Goal: Transaction & Acquisition: Register for event/course

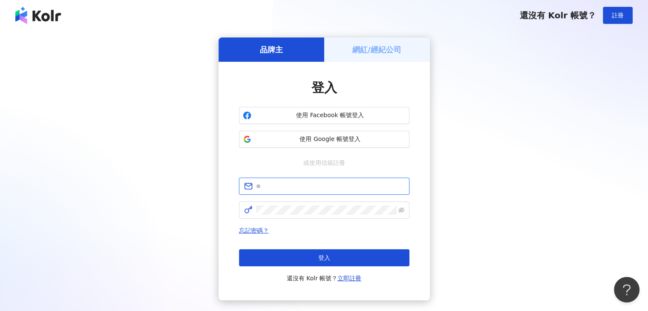
click at [268, 190] on input "text" at bounding box center [330, 186] width 148 height 9
type input "**********"
click button "登入" at bounding box center [324, 257] width 170 height 17
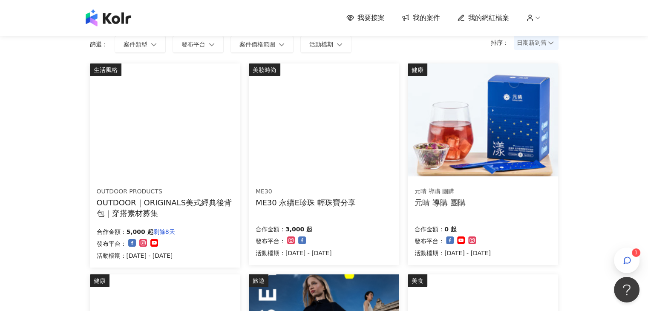
scroll to position [128, 0]
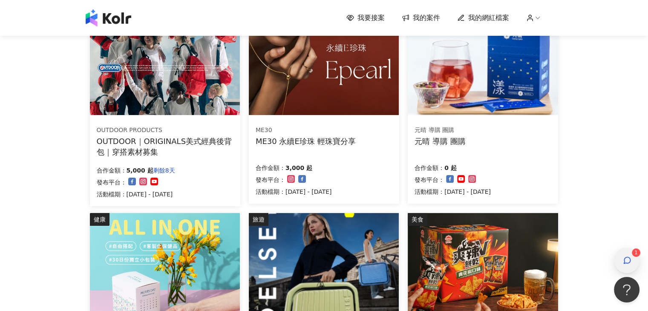
click at [629, 262] on icon "button" at bounding box center [627, 260] width 6 height 6
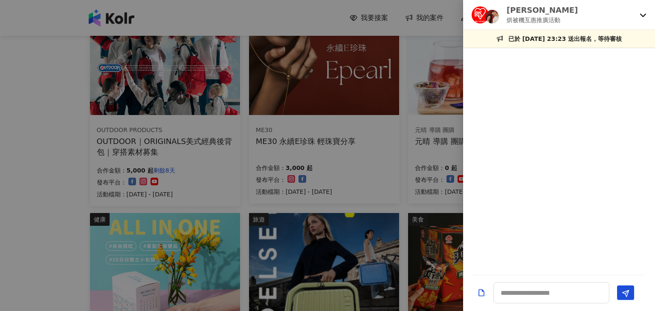
click at [645, 16] on icon at bounding box center [642, 15] width 7 height 7
click at [643, 14] on icon at bounding box center [642, 15] width 7 height 7
click at [634, 22] on div "[PERSON_NAME] 烘被機互惠推廣活動" at bounding box center [553, 15] width 165 height 20
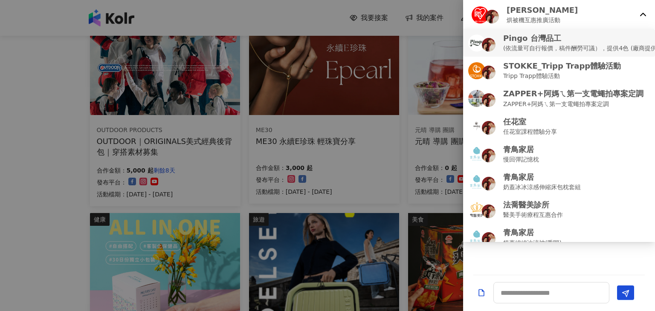
click at [534, 52] on p "(依流量可自行報價，稿件酬勞可議），提供4色 (廠商提供)" at bounding box center [581, 47] width 156 height 9
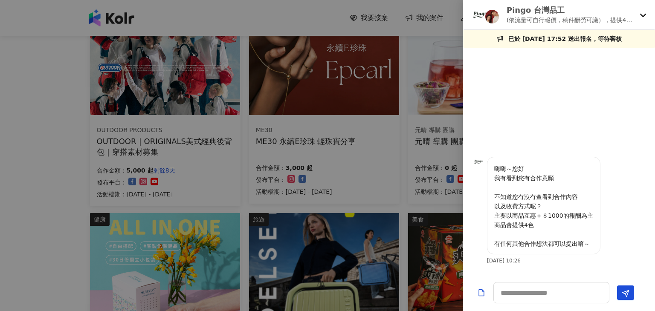
click at [536, 17] on p "(依流量可自行報價，稿件酬勞可議），提供4色 (廠商提供)" at bounding box center [571, 19] width 130 height 9
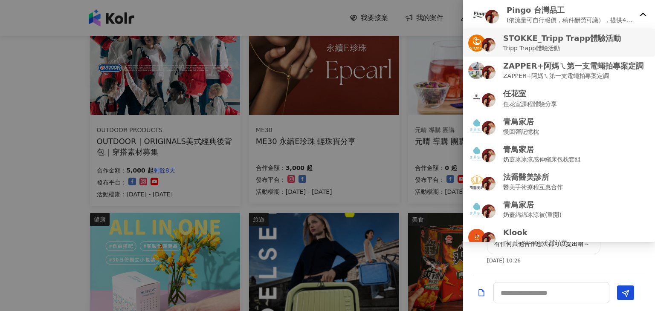
click at [546, 50] on p "Tripp Trapp體驗活動" at bounding box center [562, 47] width 118 height 9
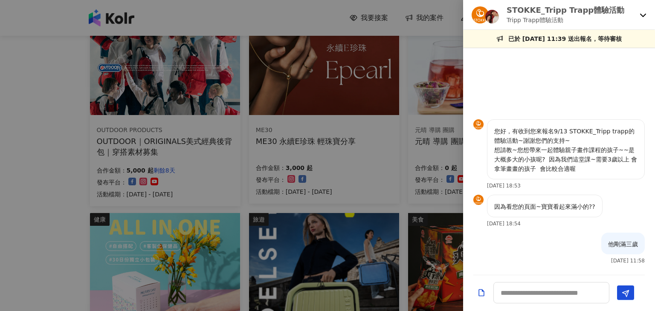
click at [594, 9] on p "STOKKE_Tripp Trapp體驗活動" at bounding box center [565, 10] width 118 height 11
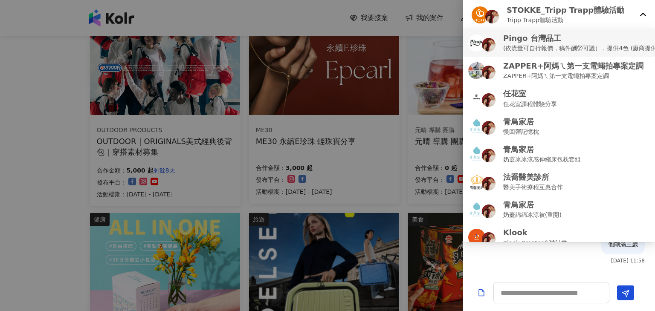
click at [545, 52] on p "(依流量可自行報價，稿件酬勞可議），提供4色 (廠商提供)" at bounding box center [581, 47] width 156 height 9
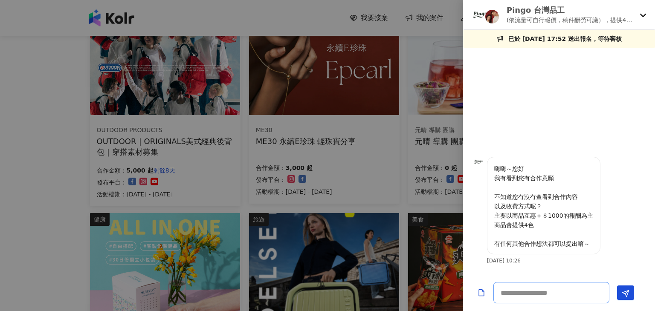
click at [535, 291] on textarea at bounding box center [551, 292] width 116 height 21
click at [544, 11] on p "Pingo 台灣品工" at bounding box center [571, 10] width 130 height 11
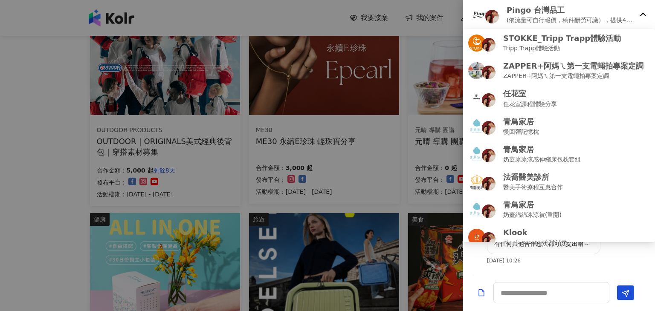
click at [630, 20] on p "(依流量可自行報價，稿件酬勞可議），提供4色 (廠商提供)" at bounding box center [571, 19] width 130 height 9
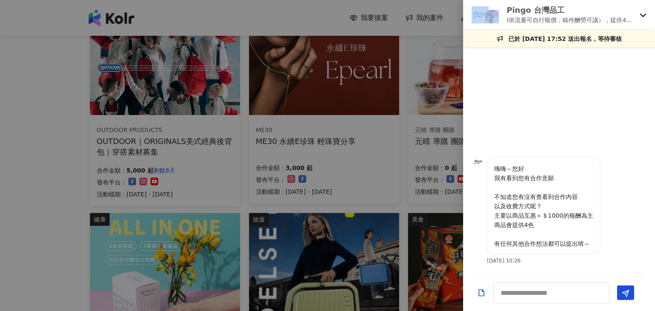
click at [484, 14] on div at bounding box center [486, 14] width 31 height 17
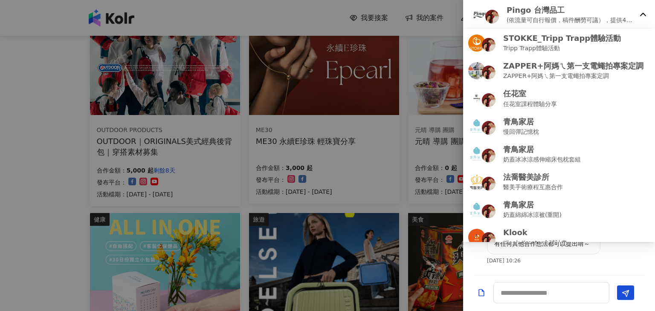
click at [562, 23] on p "(依流量可自行報價，稿件酬勞可議），提供4色 (廠商提供)" at bounding box center [571, 19] width 130 height 9
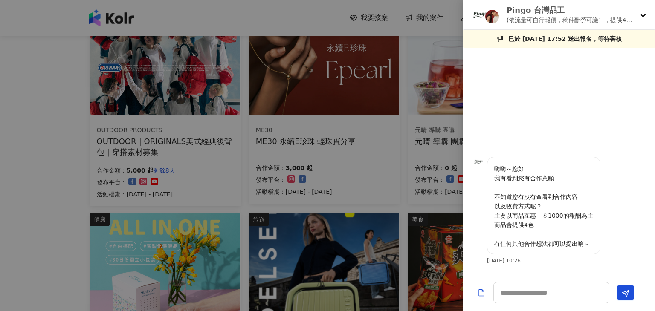
click at [512, 89] on div at bounding box center [559, 105] width 192 height 104
click at [436, 137] on div at bounding box center [327, 155] width 655 height 311
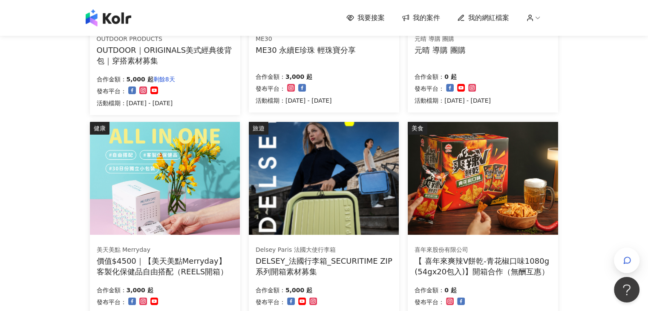
scroll to position [384, 0]
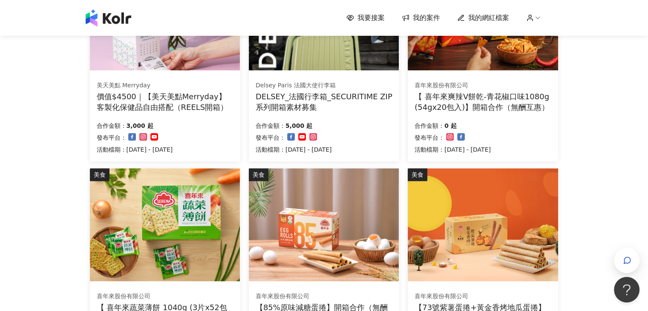
click at [418, 17] on span "我的案件" at bounding box center [426, 17] width 27 height 9
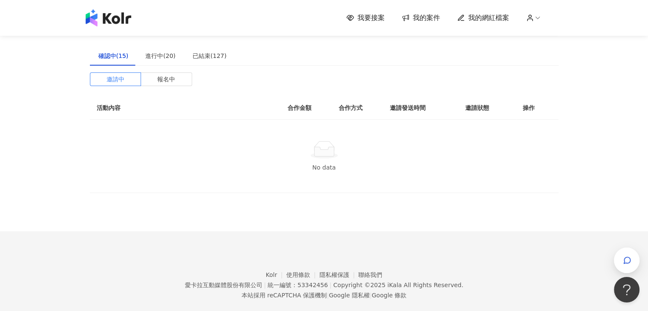
click at [118, 51] on div "確認中(15)" at bounding box center [113, 55] width 30 height 9
click at [148, 52] on div "進行中(20)" at bounding box center [160, 55] width 30 height 9
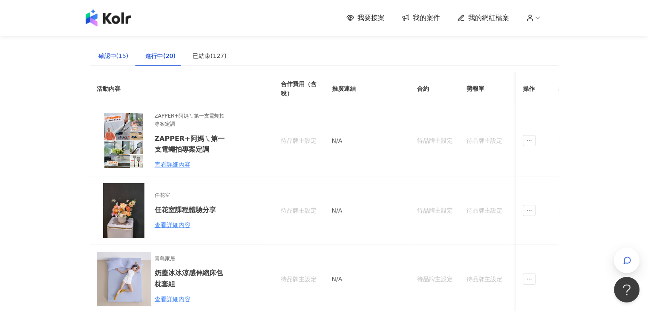
click at [116, 57] on div "確認中(15)" at bounding box center [113, 55] width 30 height 9
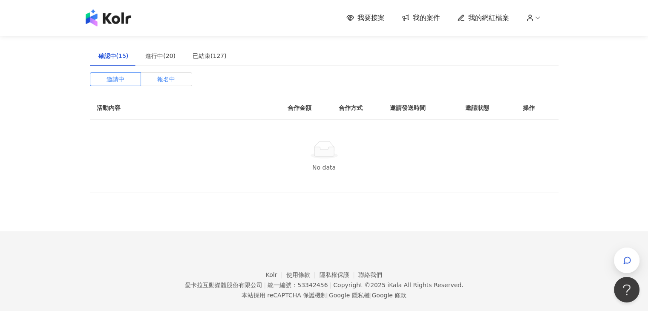
click at [174, 82] on span "報名中" at bounding box center [166, 79] width 18 height 13
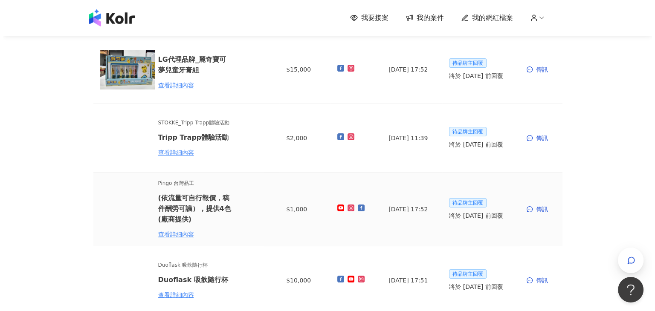
scroll to position [85, 0]
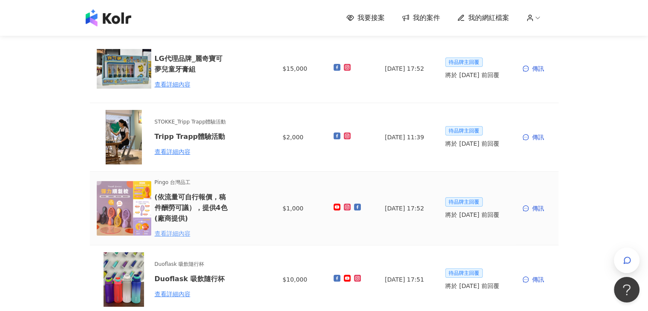
click at [175, 234] on div "查看詳細內容" at bounding box center [192, 233] width 75 height 9
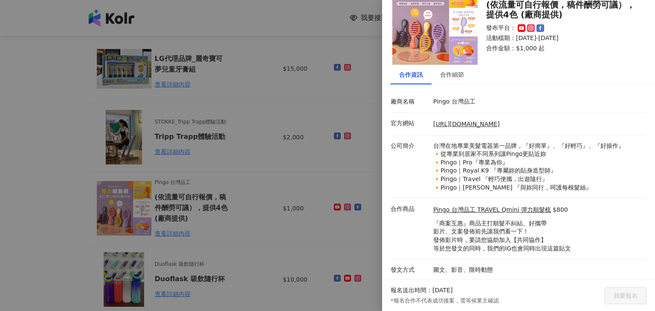
scroll to position [31, 0]
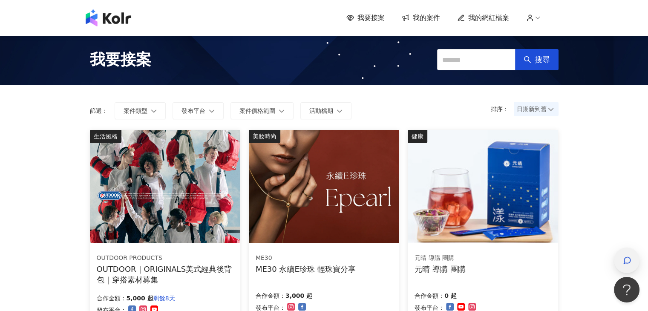
click at [626, 266] on span "button" at bounding box center [627, 260] width 9 height 10
click at [617, 260] on div "button" at bounding box center [627, 261] width 26 height 26
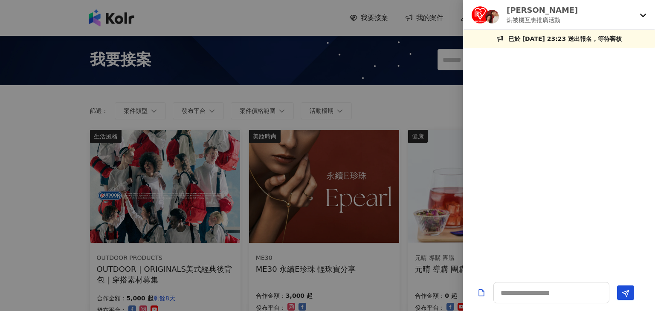
click at [648, 12] on div "[PERSON_NAME] 烘被機互惠推廣活動" at bounding box center [559, 15] width 192 height 30
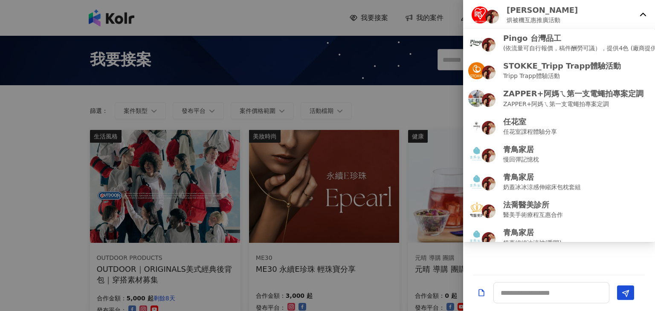
click at [643, 14] on icon at bounding box center [642, 15] width 7 height 7
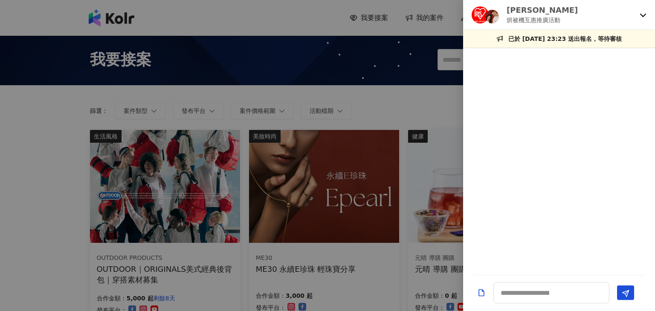
click at [579, 19] on div "[PERSON_NAME] 烘被機互惠推廣活動" at bounding box center [553, 15] width 165 height 20
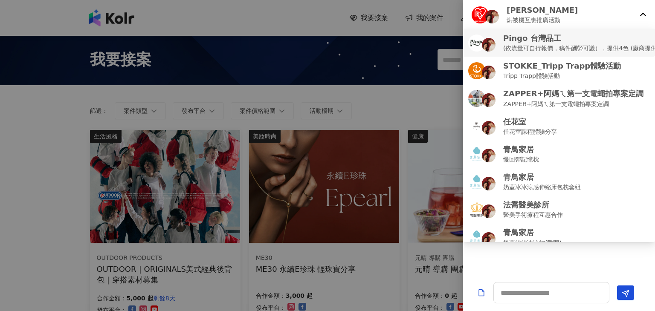
click at [557, 45] on p "(依流量可自行報價，稿件酬勞可議），提供4色 (廠商提供)" at bounding box center [581, 47] width 156 height 9
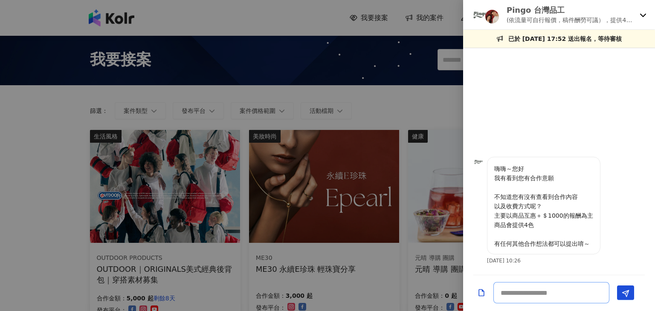
click at [510, 302] on textarea at bounding box center [551, 292] width 116 height 21
click at [528, 294] on textarea at bounding box center [551, 292] width 116 height 21
type textarea "*"
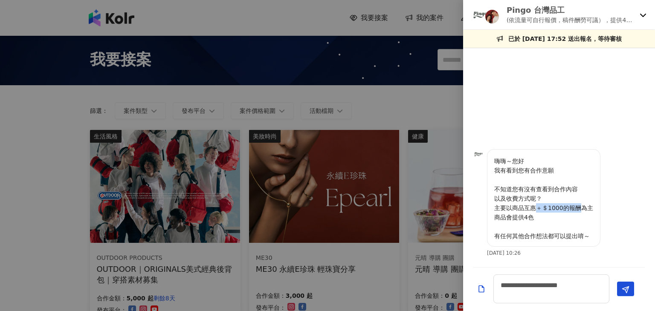
drag, startPoint x: 537, startPoint y: 208, endPoint x: 579, endPoint y: 210, distance: 41.8
click at [579, 210] on p "嗨嗨～您好 我有看到您有合作意願 不知道您有沒有查看到合作內容 以及收費方式呢？ 主要以商品互惠＋＄1000的報酬為主 商品會提供4色 有任何其他合作想法都可…" at bounding box center [543, 198] width 99 height 84
copy p "＋＄1000的報酬"
drag, startPoint x: 543, startPoint y: 292, endPoint x: 556, endPoint y: 295, distance: 13.5
click at [556, 295] on textarea "**********" at bounding box center [551, 288] width 116 height 29
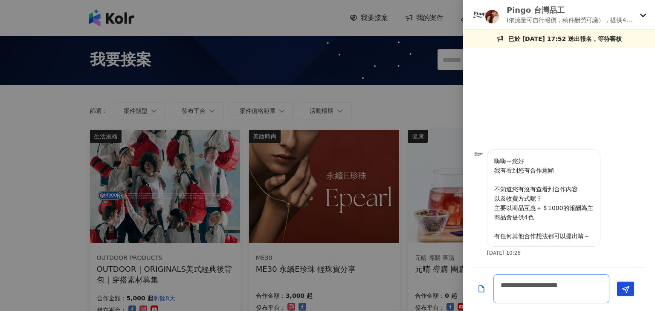
paste textarea "********"
type textarea "**********"
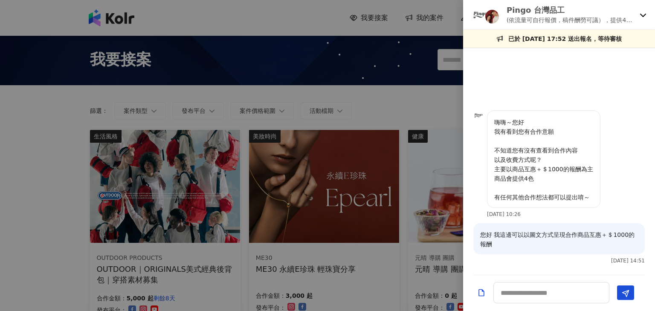
click at [632, 17] on p "(依流量可自行報價，稿件酬勞可議），提供4色 (廠商提供)" at bounding box center [571, 19] width 130 height 9
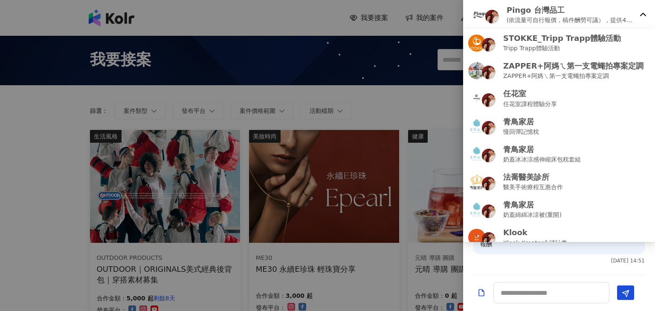
click at [308, 30] on div at bounding box center [327, 155] width 655 height 311
